Goal: Task Accomplishment & Management: Manage account settings

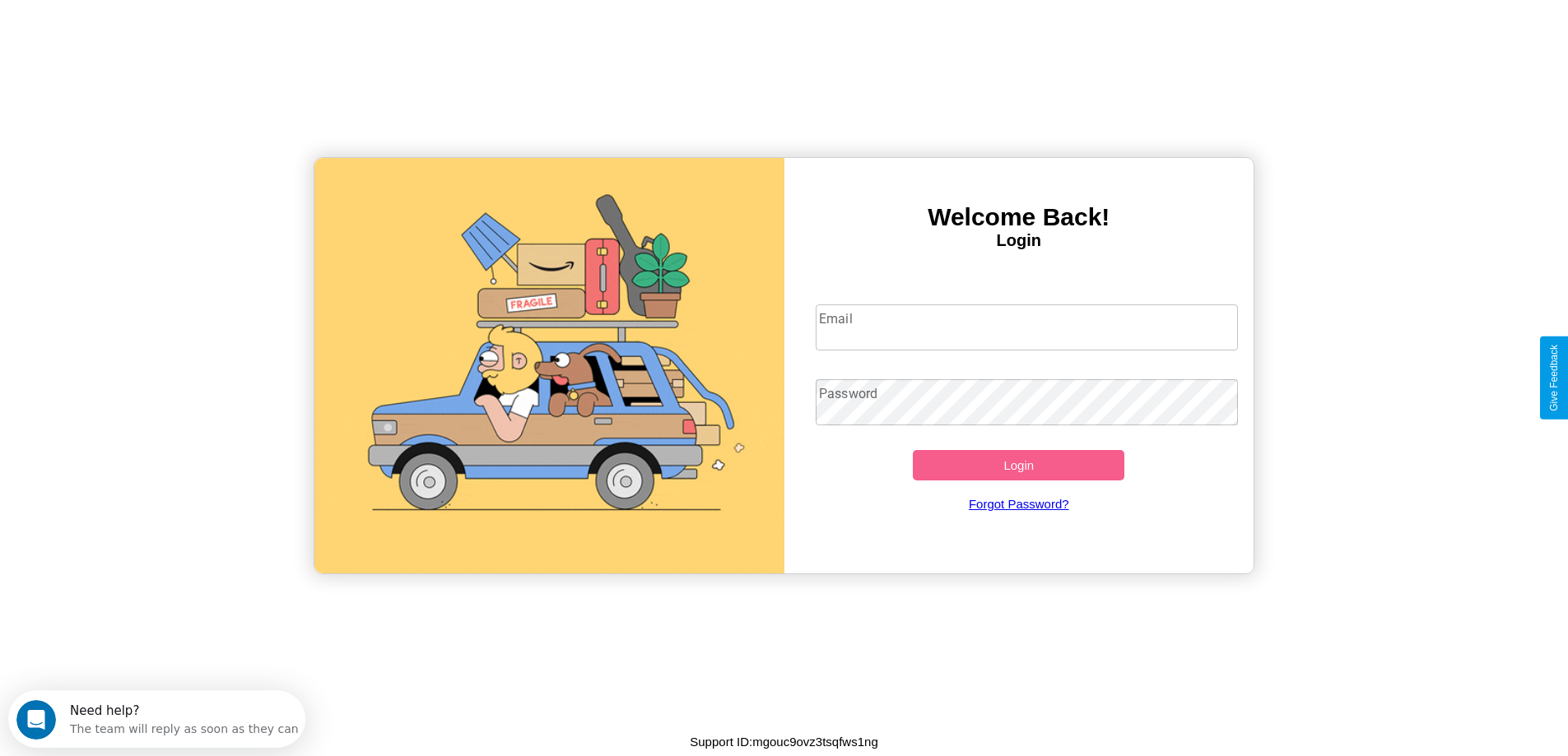
click at [1026, 328] on input "Email" at bounding box center [1026, 327] width 422 height 46
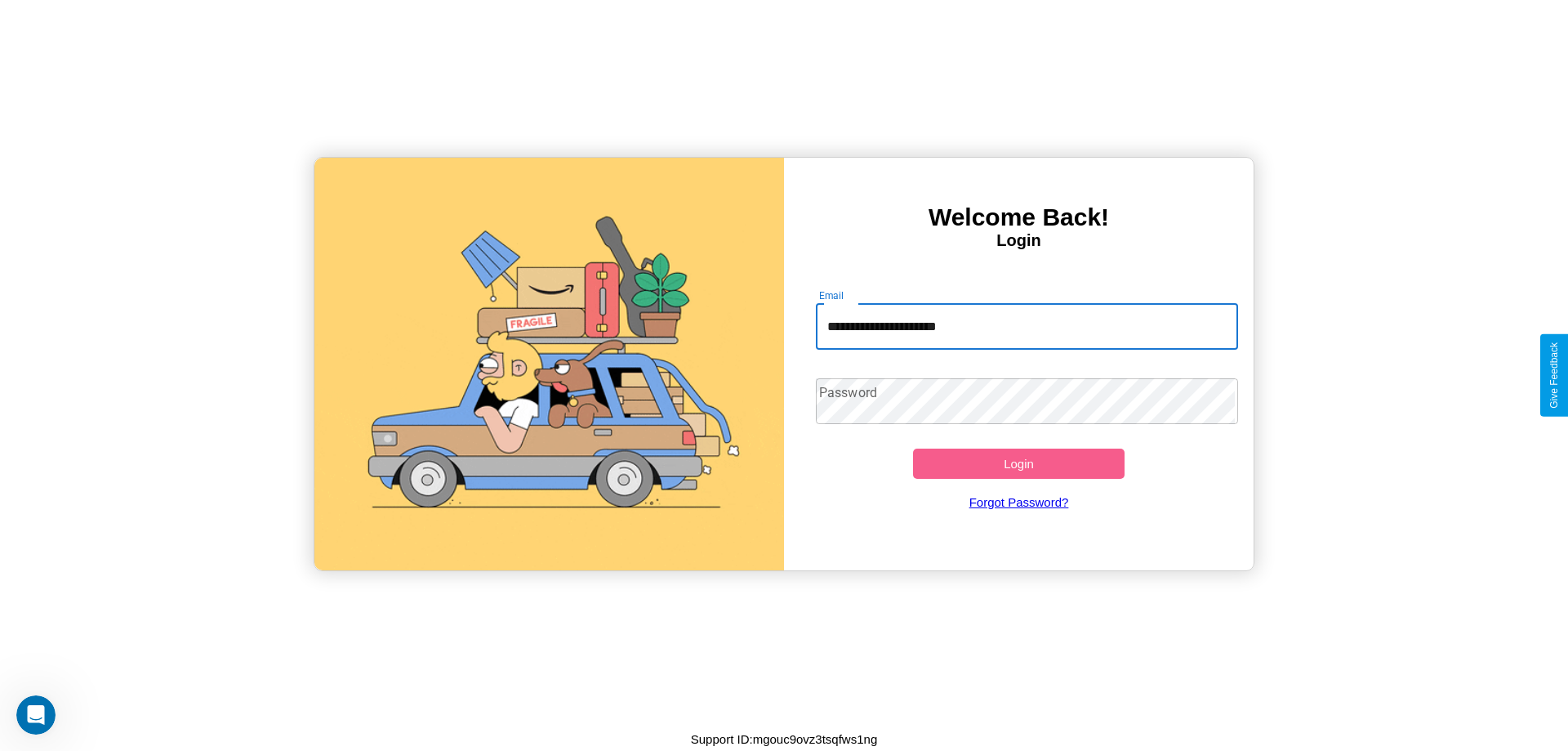
type input "**********"
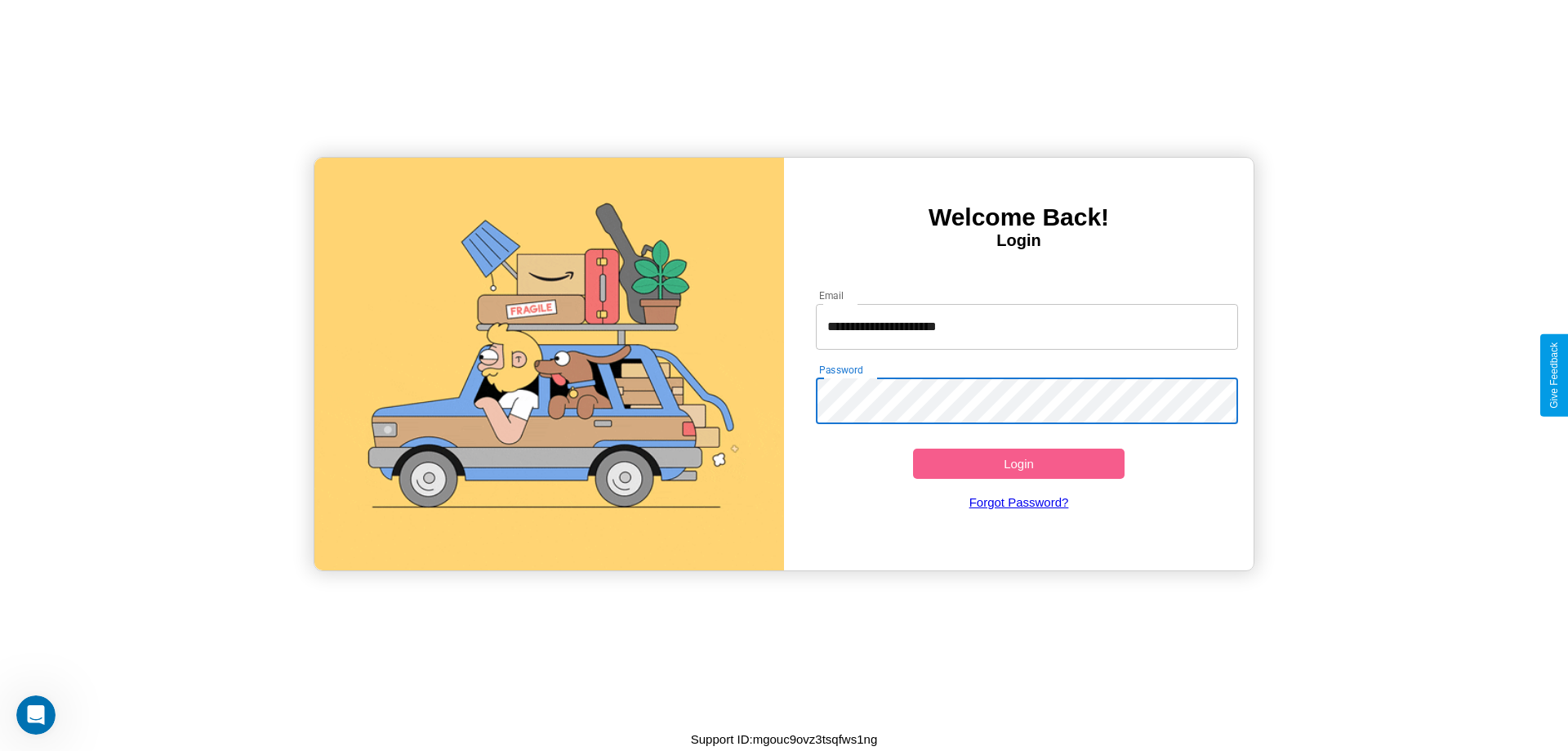
click at [1018, 464] on button "Login" at bounding box center [1018, 464] width 212 height 30
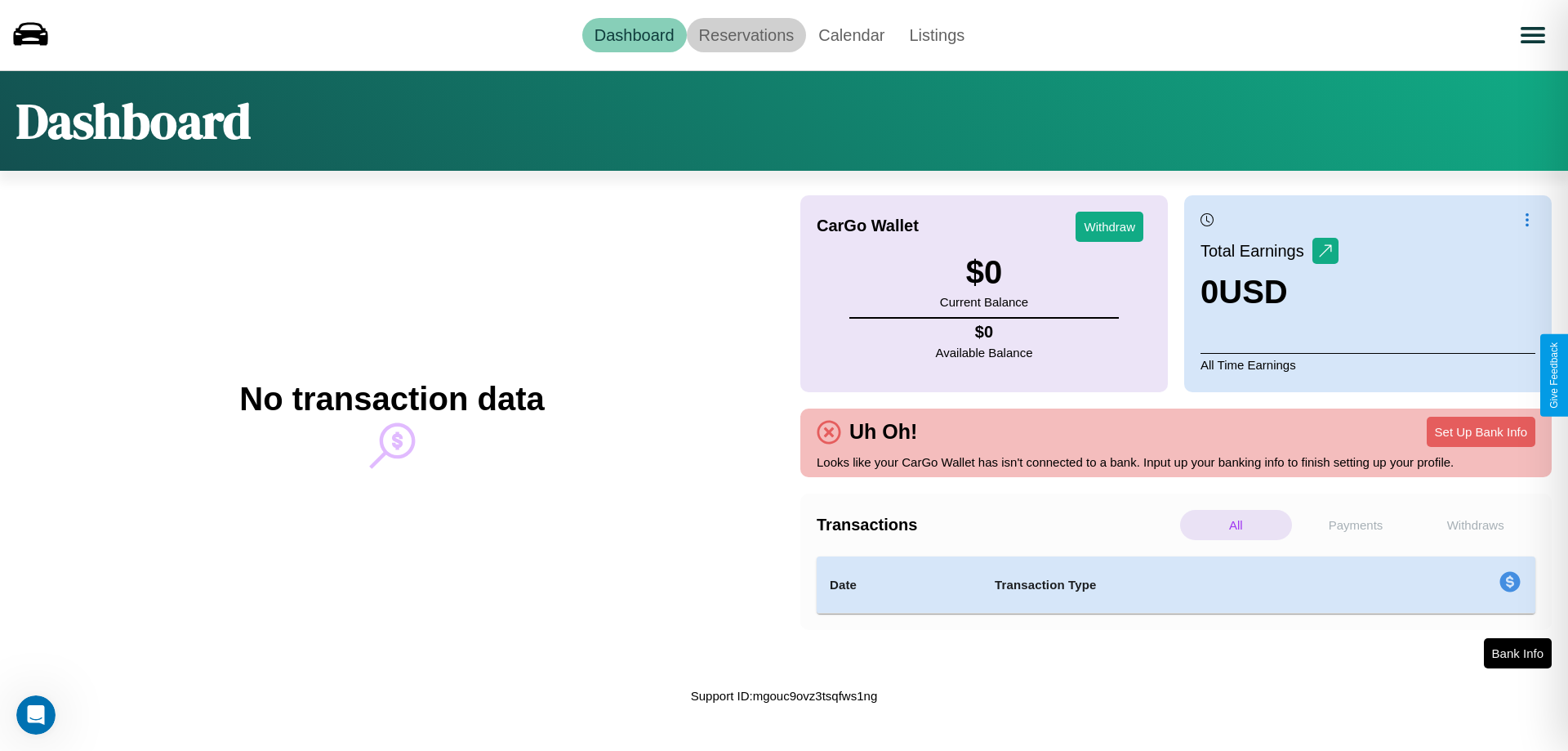
click at [746, 34] on link "Reservations" at bounding box center [747, 34] width 120 height 34
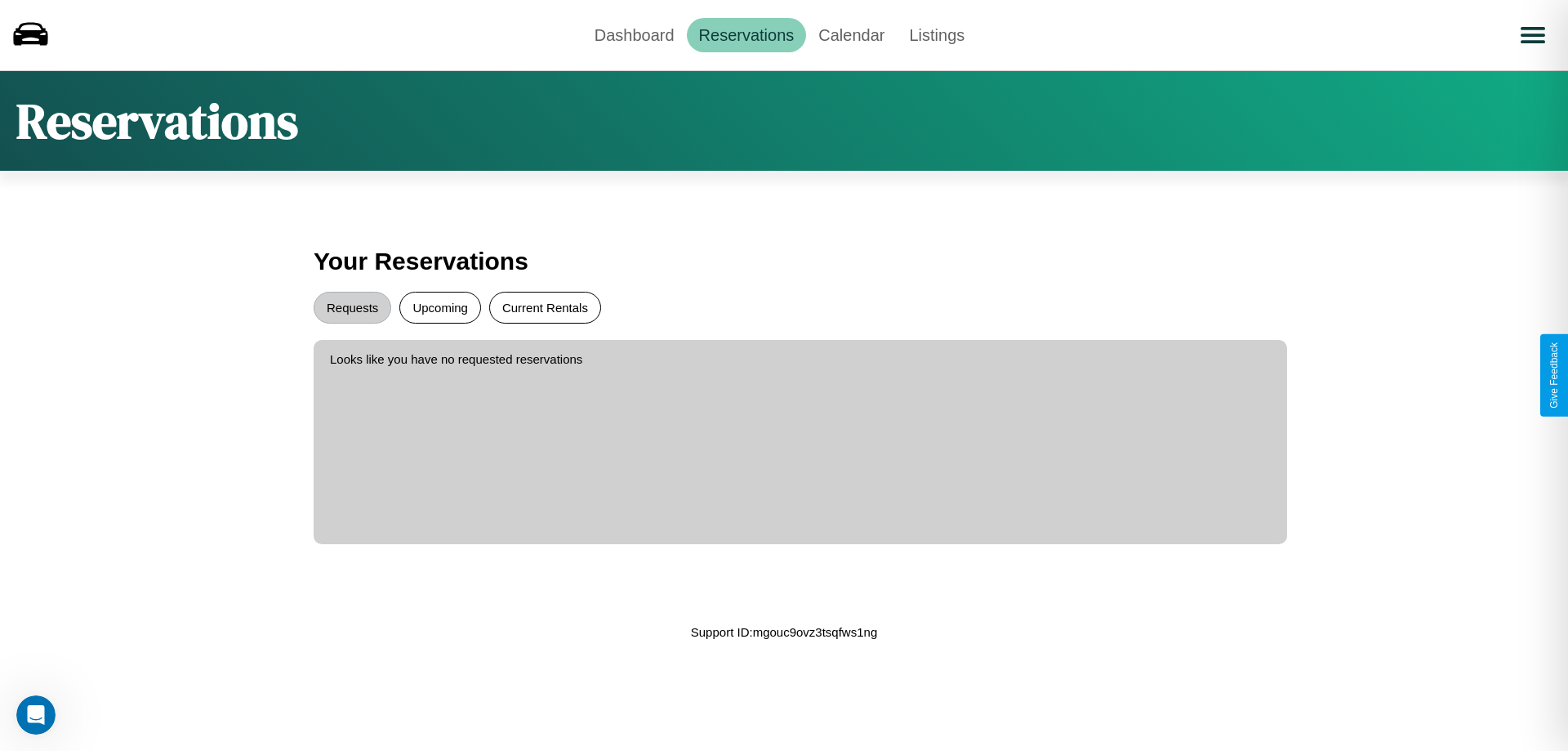
click at [545, 307] on button "Current Rentals" at bounding box center [546, 308] width 112 height 32
click at [440, 307] on button "Upcoming" at bounding box center [440, 308] width 82 height 32
click at [352, 307] on button "Requests" at bounding box center [352, 308] width 78 height 32
click at [634, 34] on link "Dashboard" at bounding box center [634, 34] width 105 height 34
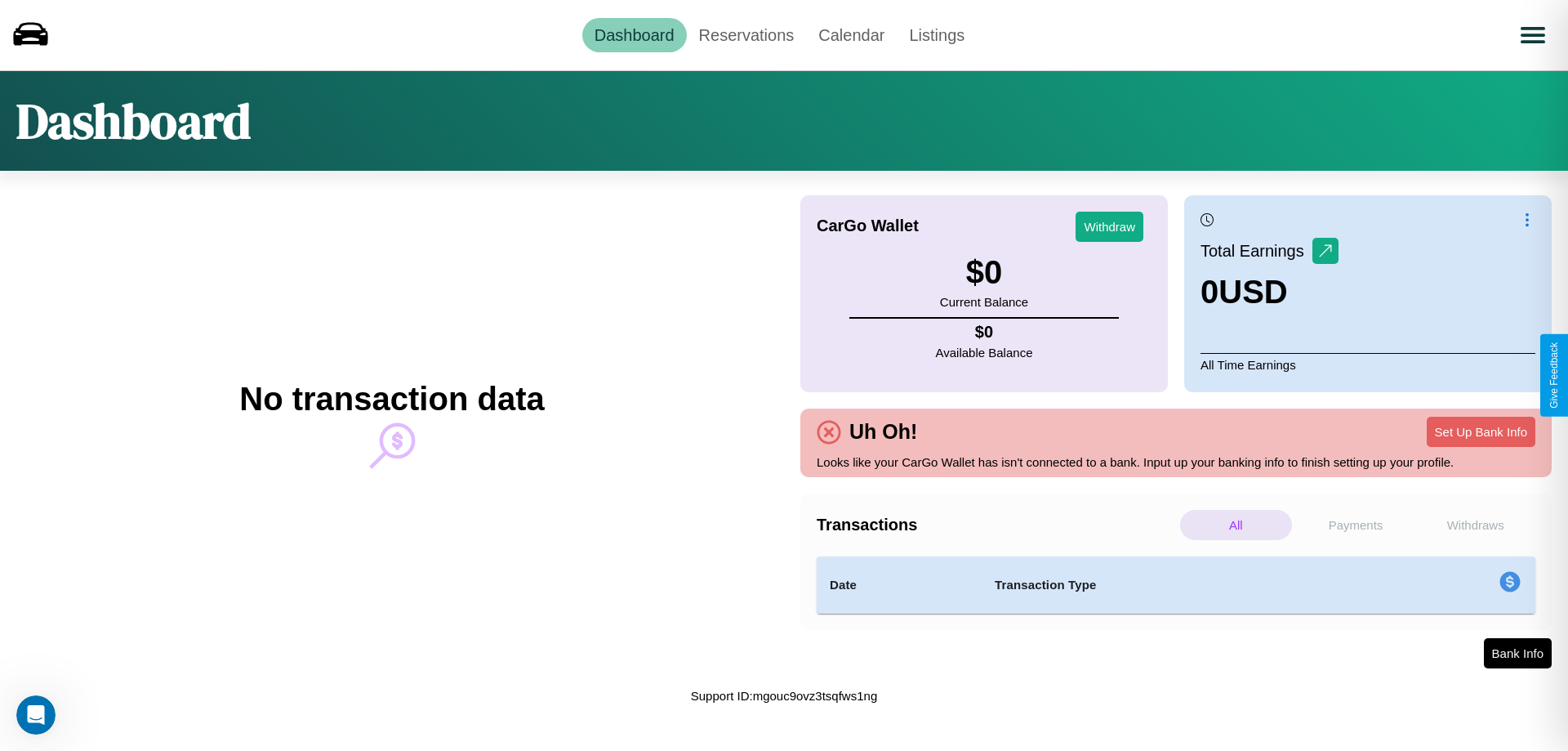
click at [1475, 525] on p "Withdraws" at bounding box center [1476, 525] width 112 height 30
click at [1481, 431] on button "Set Up Bank Info" at bounding box center [1482, 432] width 109 height 30
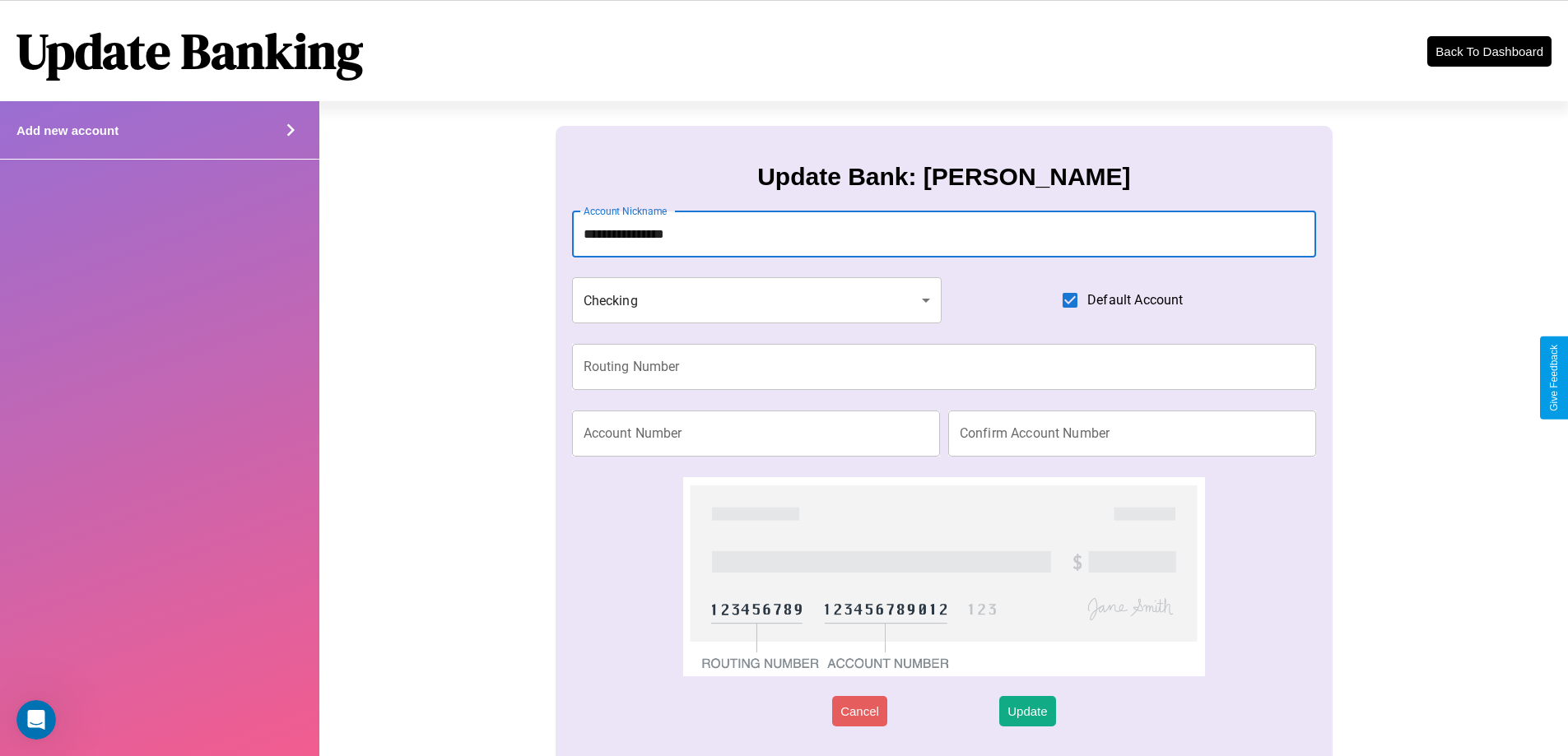
type input "**********"
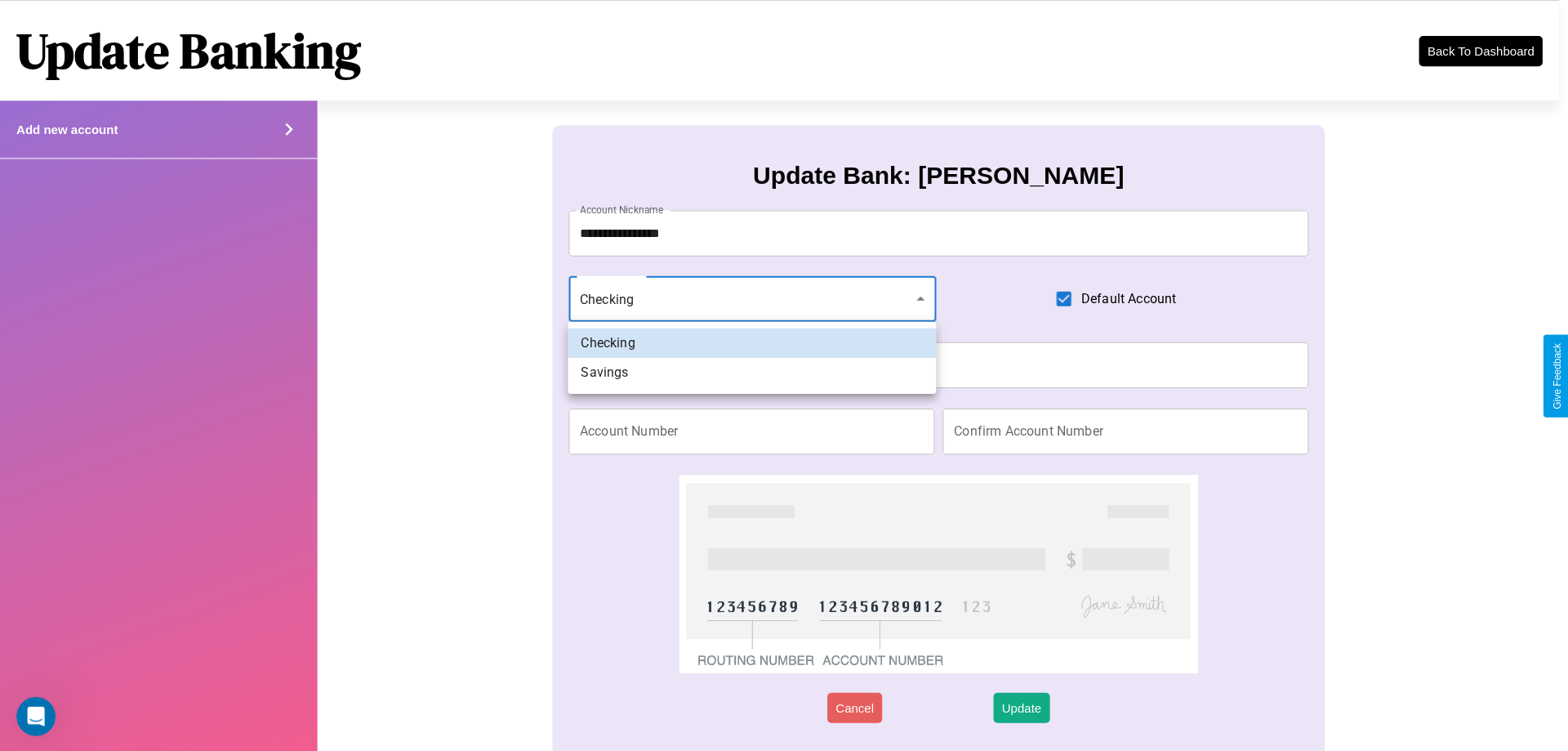
click at [751, 298] on div at bounding box center [784, 375] width 1568 height 751
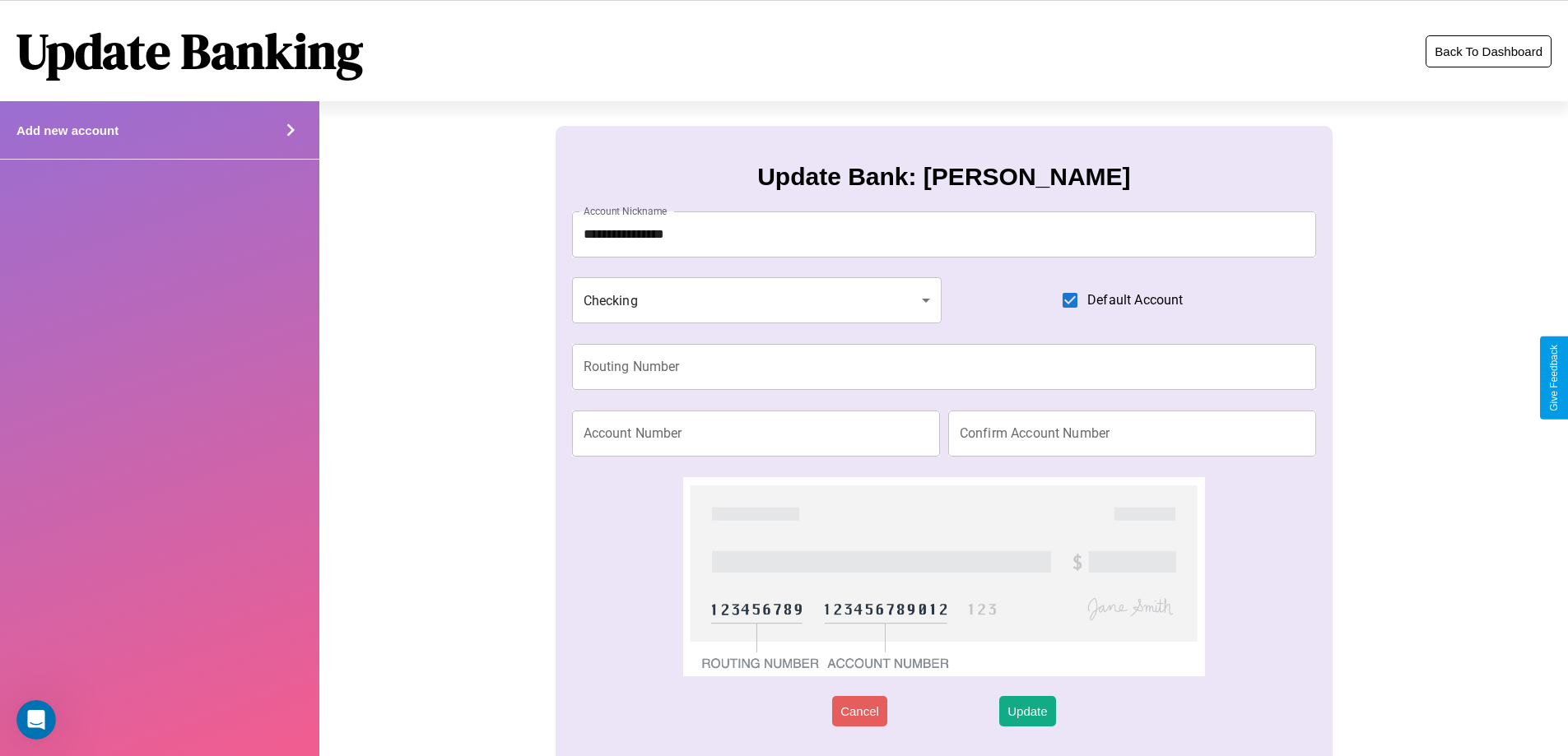
click at [1488, 51] on button "Back To Dashboard" at bounding box center [1488, 51] width 126 height 32
